Goal: Transaction & Acquisition: Purchase product/service

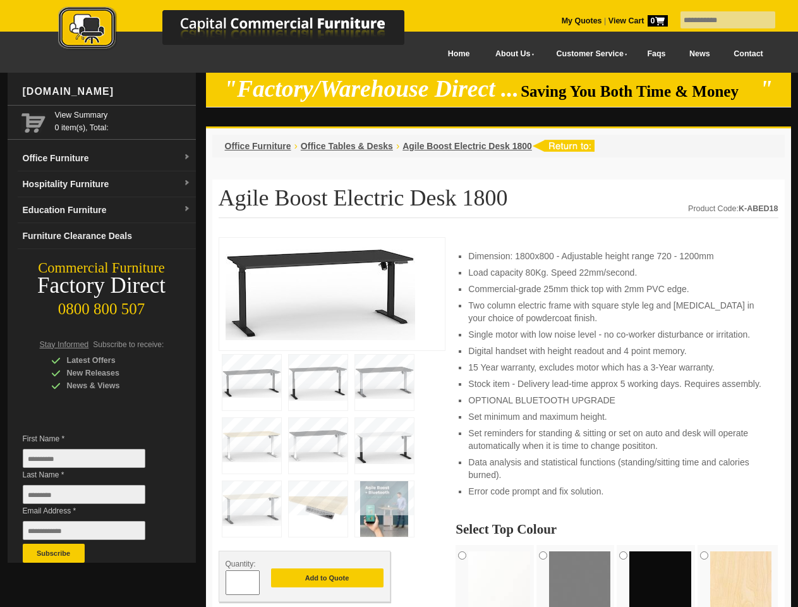
click at [720, 20] on input "text" at bounding box center [728, 19] width 95 height 17
click at [94, 497] on input "Last Name *" at bounding box center [84, 494] width 123 height 19
click at [54, 553] on button "Subscribe" at bounding box center [54, 553] width 62 height 19
click at [499, 422] on li "Set minimum and maximum height." at bounding box center [616, 416] width 297 height 13
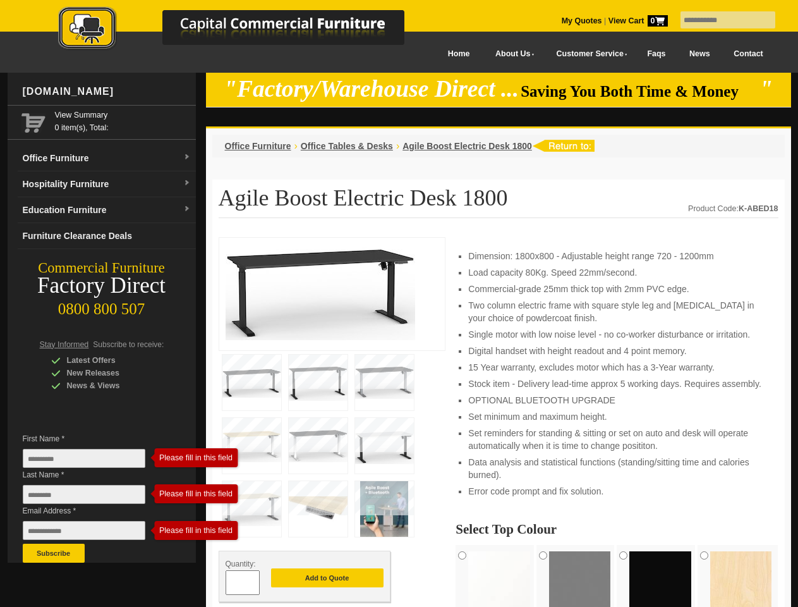
click at [327, 578] on button "Add to Quote" at bounding box center [327, 577] width 113 height 19
